Goal: Task Accomplishment & Management: Manage account settings

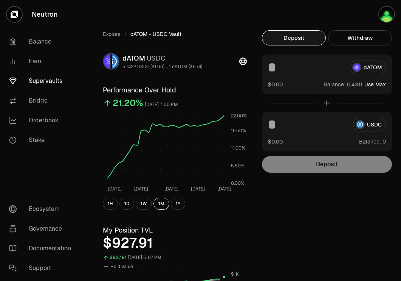
scroll to position [148, 0]
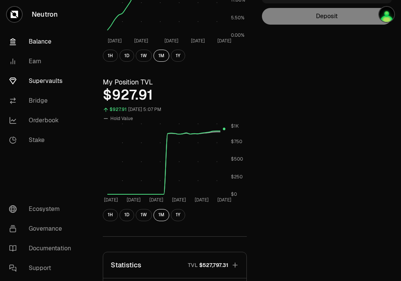
click at [37, 39] on link "Balance" at bounding box center [42, 42] width 79 height 20
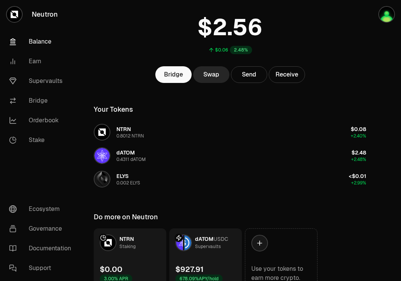
scroll to position [84, 0]
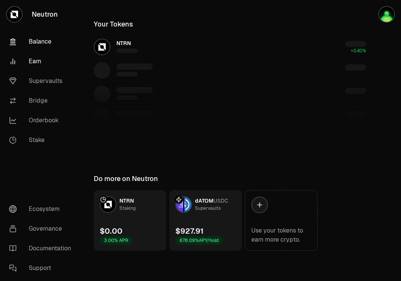
scroll to position [84, 0]
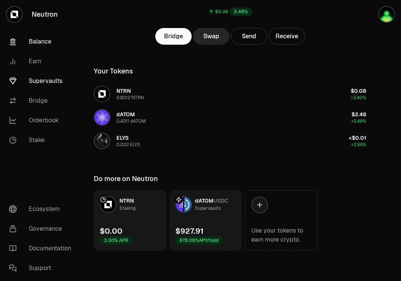
click at [44, 83] on link "Supervaults" at bounding box center [42, 81] width 79 height 20
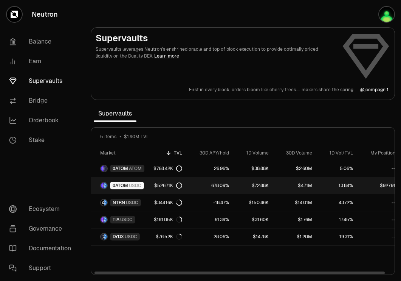
click at [134, 184] on span "USDC" at bounding box center [135, 185] width 12 height 6
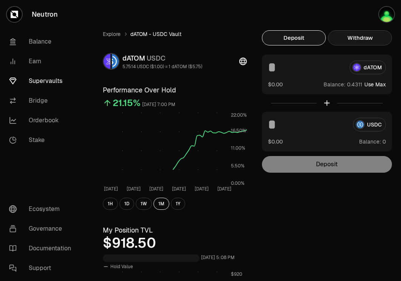
click at [368, 38] on button "Withdraw" at bounding box center [360, 37] width 64 height 15
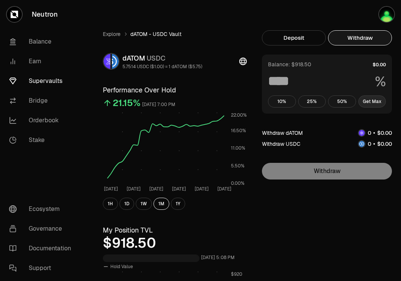
click at [379, 100] on button "Get Max" at bounding box center [373, 101] width 28 height 12
type input "***"
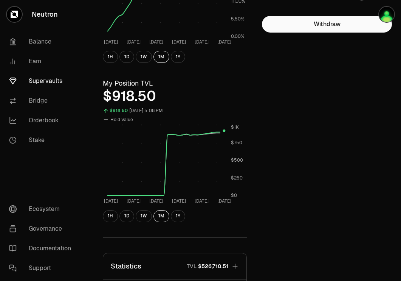
scroll to position [149, 0]
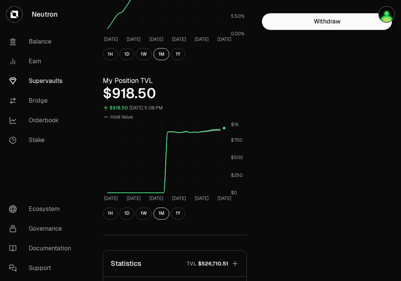
click at [36, 82] on link "Supervaults" at bounding box center [42, 81] width 79 height 20
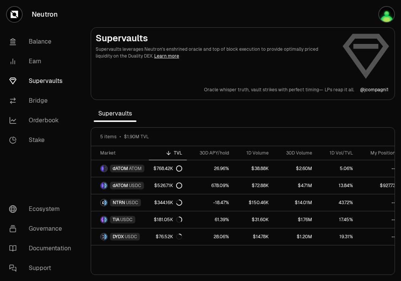
click at [56, 83] on link "Supervaults" at bounding box center [42, 81] width 79 height 20
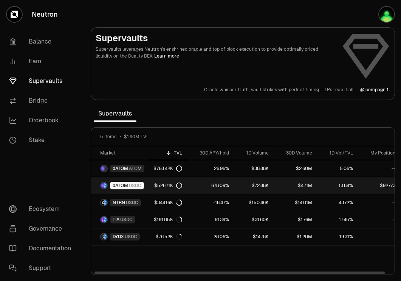
click at [231, 183] on link "678.09%" at bounding box center [210, 185] width 47 height 17
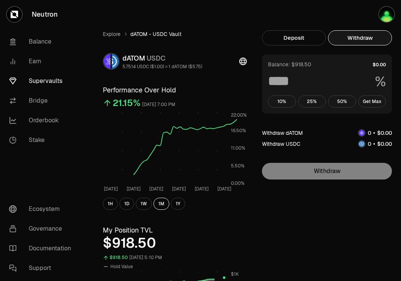
click at [356, 40] on button "Withdraw" at bounding box center [360, 37] width 64 height 15
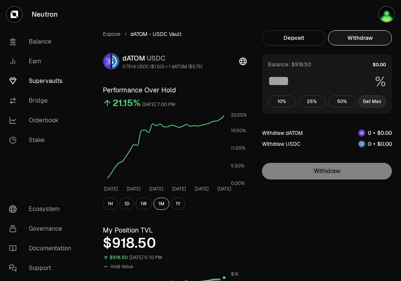
click at [369, 104] on button "Get Max" at bounding box center [373, 101] width 28 height 12
type input "***"
